Goal: Information Seeking & Learning: Check status

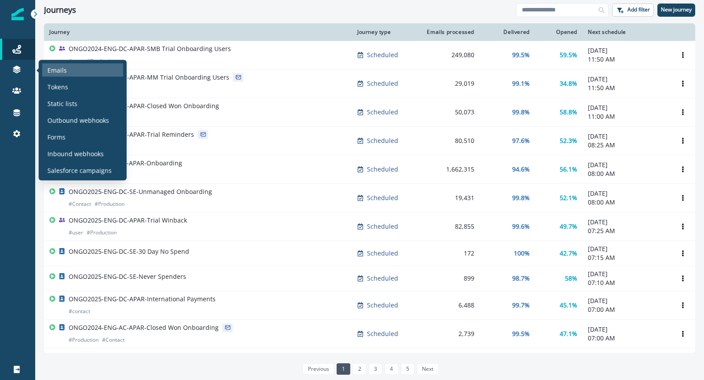
click at [77, 66] on div "Emails" at bounding box center [82, 69] width 81 height 13
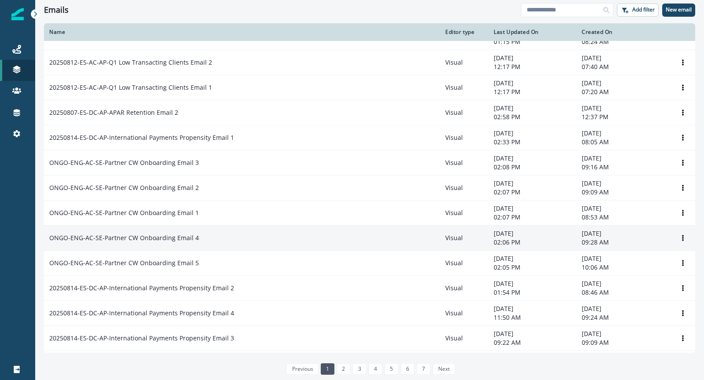
scroll to position [17, 0]
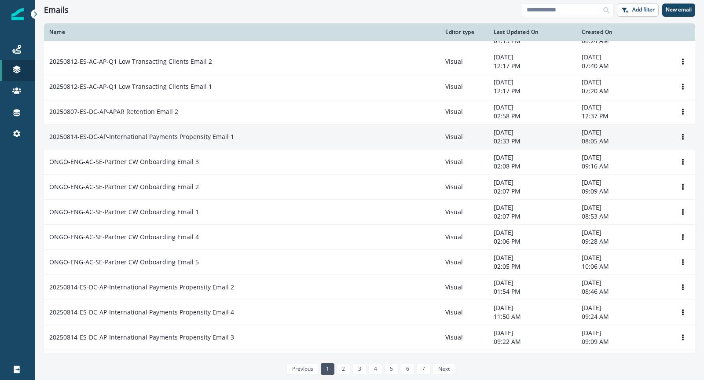
click at [136, 138] on p "20250814-ES-DC-AP-International Payments Propensity Email 1" at bounding box center [141, 136] width 185 height 9
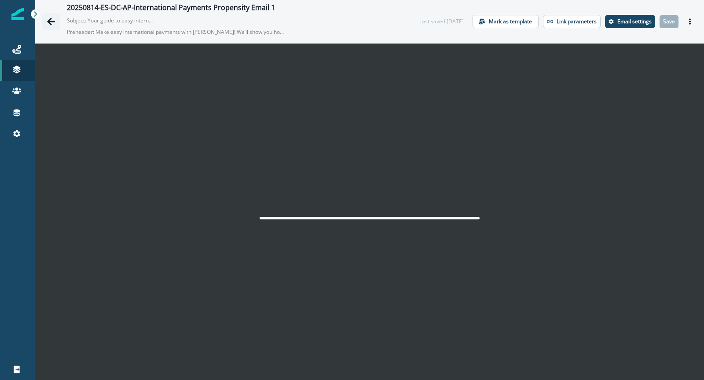
click at [54, 15] on button "Go back" at bounding box center [51, 22] width 18 height 18
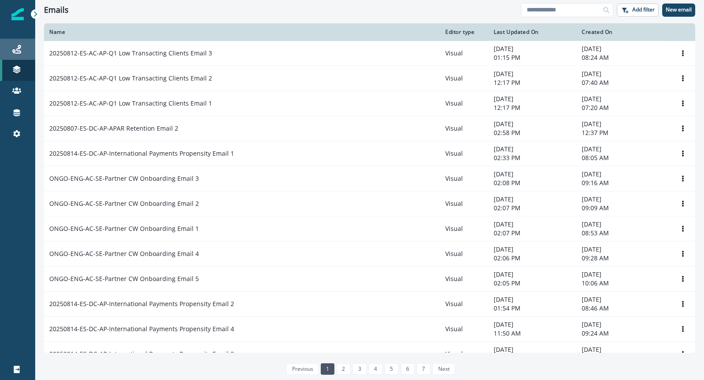
click at [22, 48] on div "Journeys" at bounding box center [18, 49] width 28 height 11
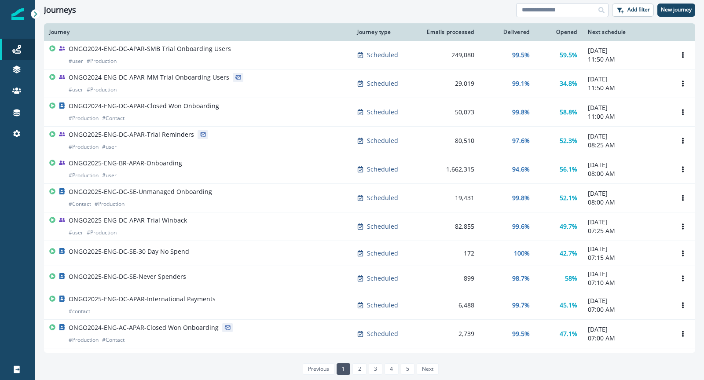
click at [560, 12] on input at bounding box center [562, 10] width 92 height 14
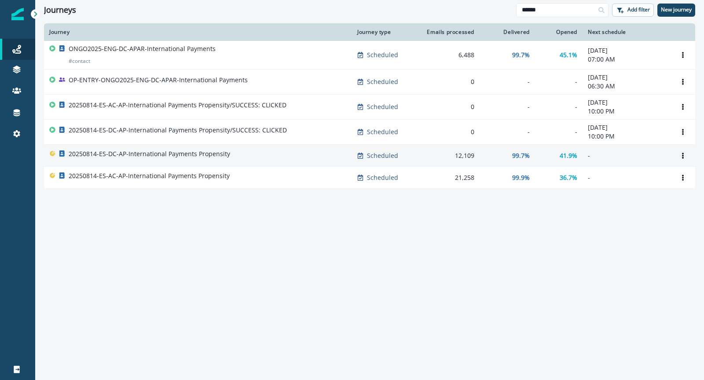
type input "******"
click at [161, 150] on p "20250814-ES-DC-AP-International Payments Propensity" at bounding box center [149, 154] width 161 height 9
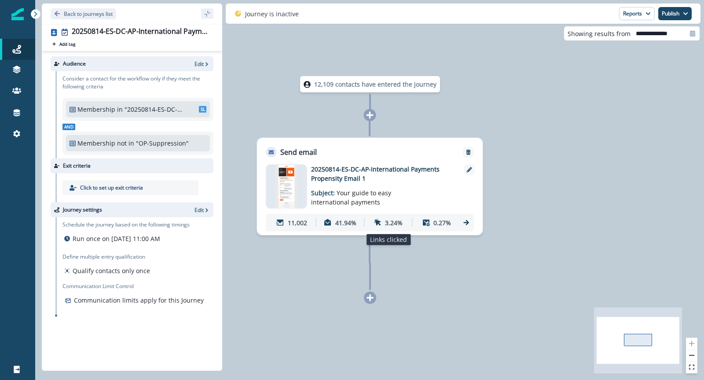
click at [392, 219] on p "3.24%" at bounding box center [394, 222] width 18 height 9
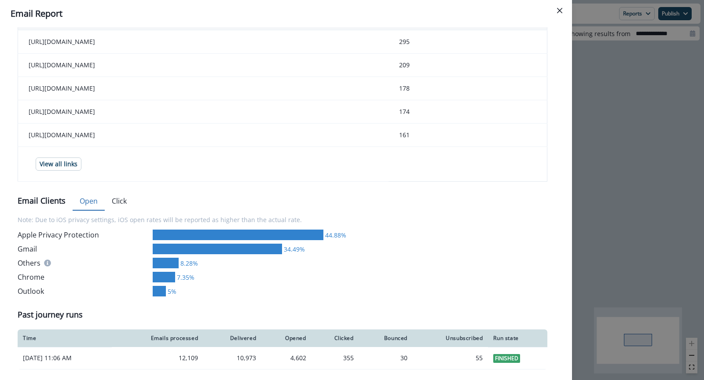
scroll to position [369, 0]
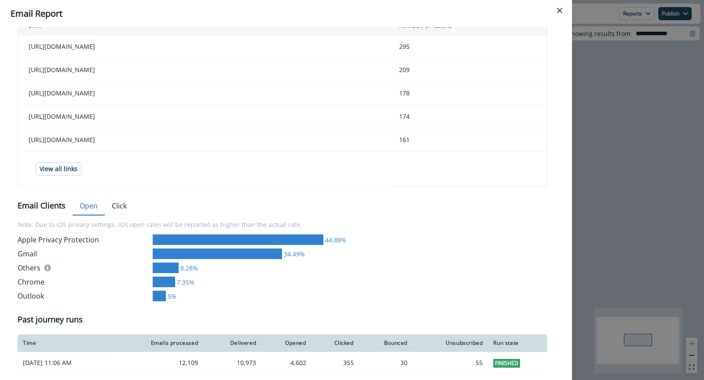
click at [119, 197] on div "Delivery Stats 12,109 Emails Processed 90.86% 11,002 Sent 99.74% 10,973 Deliver…" at bounding box center [286, 35] width 537 height 677
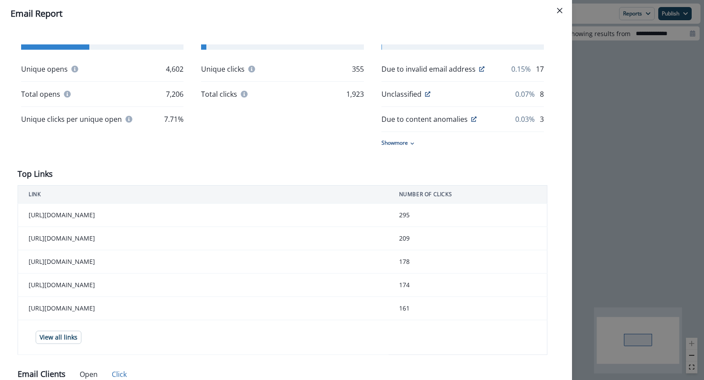
scroll to position [0, 0]
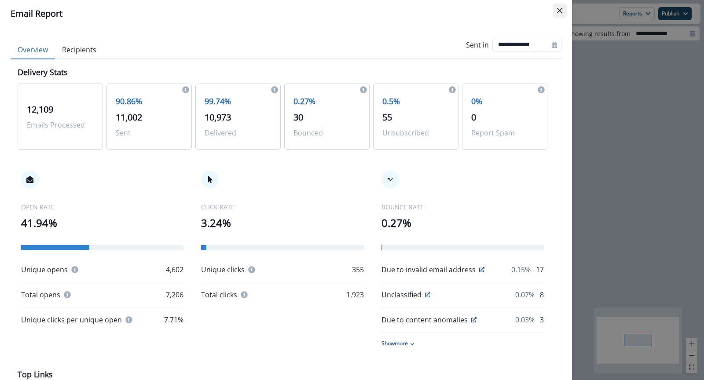
click at [557, 11] on icon "Close" at bounding box center [559, 10] width 5 height 5
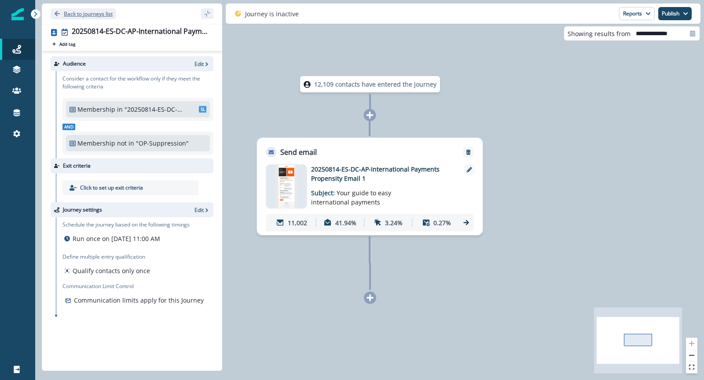
click at [57, 11] on icon "Go back" at bounding box center [57, 13] width 5 height 5
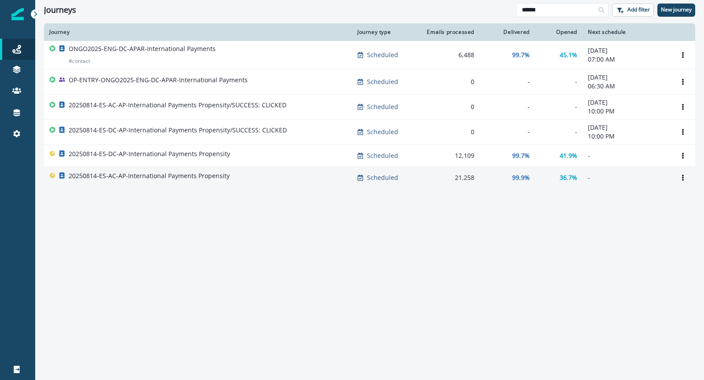
click at [158, 172] on p "20250814-ES-AC-AP-International Payments Propensity" at bounding box center [149, 176] width 161 height 9
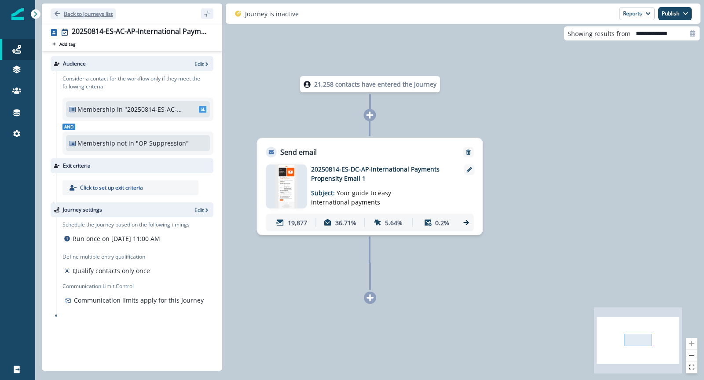
click at [58, 14] on icon "Go back" at bounding box center [57, 13] width 5 height 5
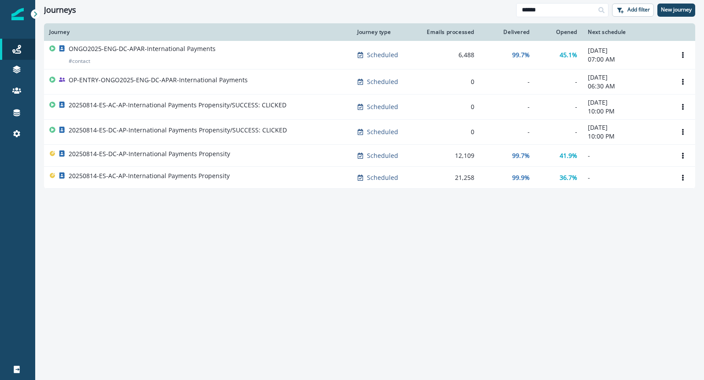
click at [602, 9] on icon at bounding box center [601, 10] width 6 height 6
click at [574, 15] on input "******" at bounding box center [562, 10] width 92 height 14
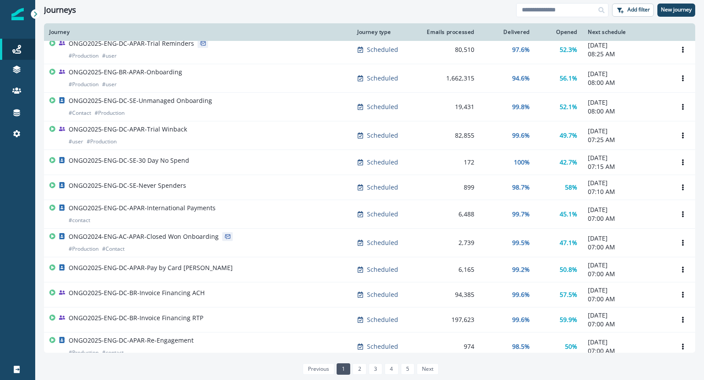
scroll to position [91, 0]
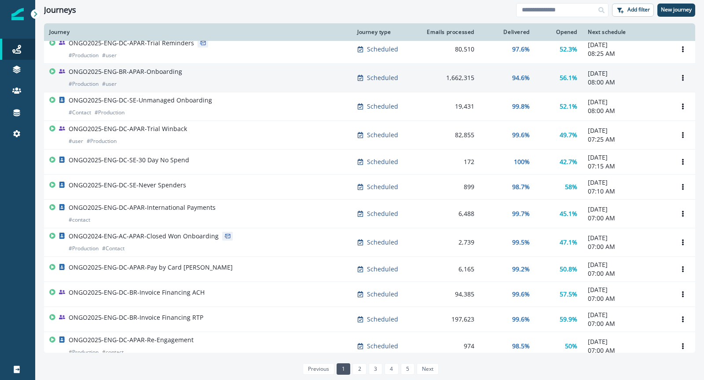
click at [140, 69] on p "ONGO2025-ENG-BR-APAR-Onboarding" at bounding box center [125, 71] width 113 height 9
